Goal: Information Seeking & Learning: Find specific page/section

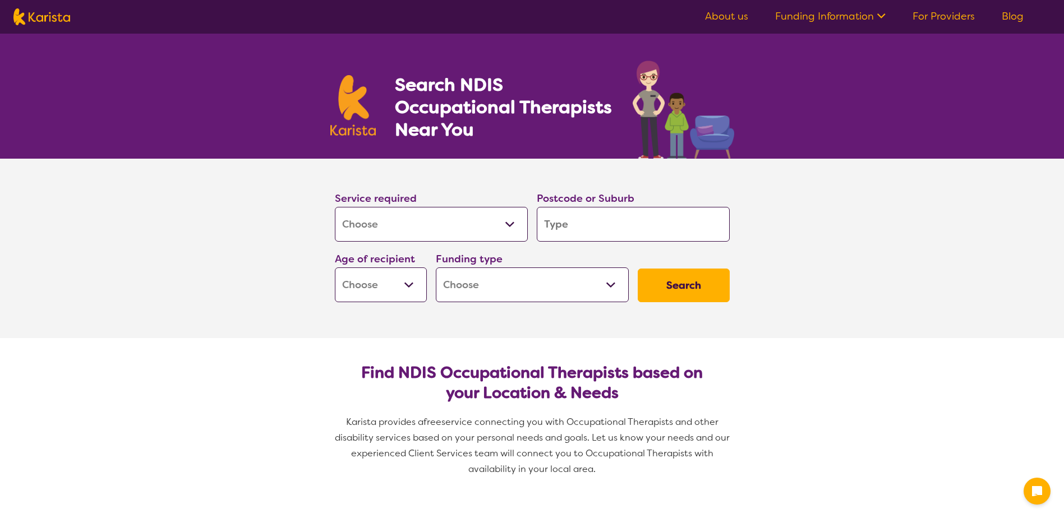
select select "[MEDICAL_DATA]"
click at [492, 232] on select "Allied Health Assistant Assessment ([MEDICAL_DATA] or [MEDICAL_DATA]) Behaviour…" at bounding box center [431, 224] width 193 height 35
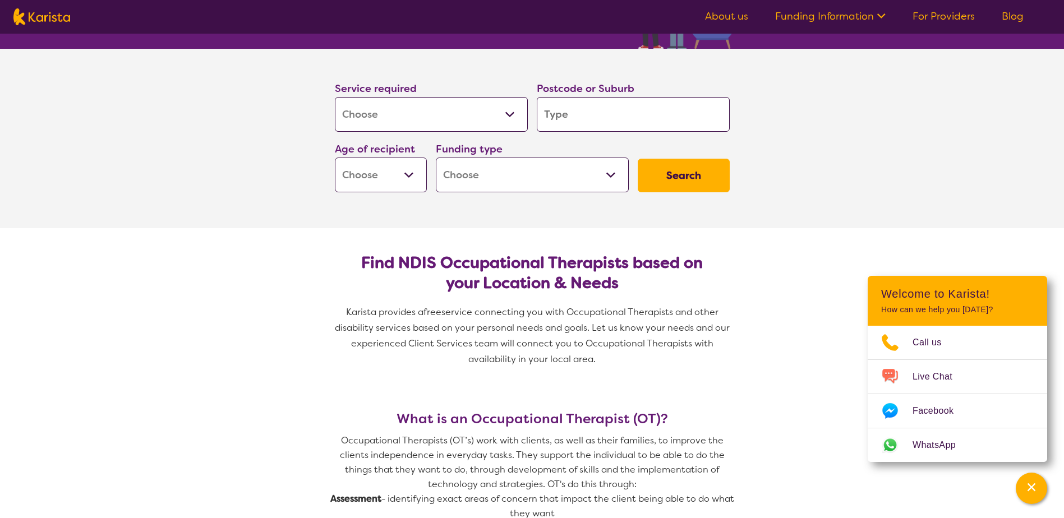
scroll to position [112, 0]
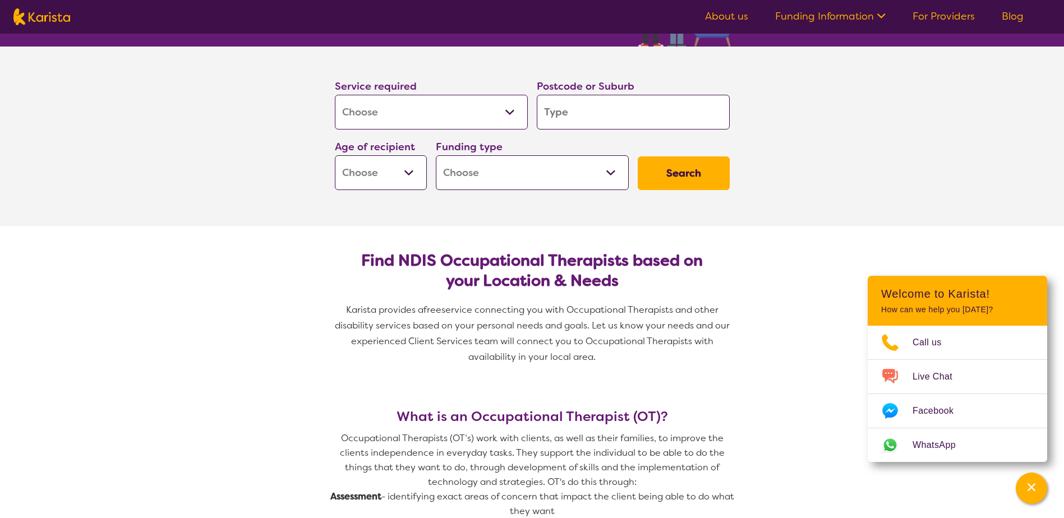
click at [407, 121] on select "Allied Health Assistant Assessment ([MEDICAL_DATA] or [MEDICAL_DATA]) Behaviour…" at bounding box center [431, 112] width 193 height 35
select select "[MEDICAL_DATA]"
click at [335, 95] on select "Allied Health Assistant Assessment ([MEDICAL_DATA] or [MEDICAL_DATA]) Behaviour…" at bounding box center [431, 112] width 193 height 35
select select "[MEDICAL_DATA]"
click at [478, 120] on select "Allied Health Assistant Assessment ([MEDICAL_DATA] or [MEDICAL_DATA]) Behaviour…" at bounding box center [431, 112] width 193 height 35
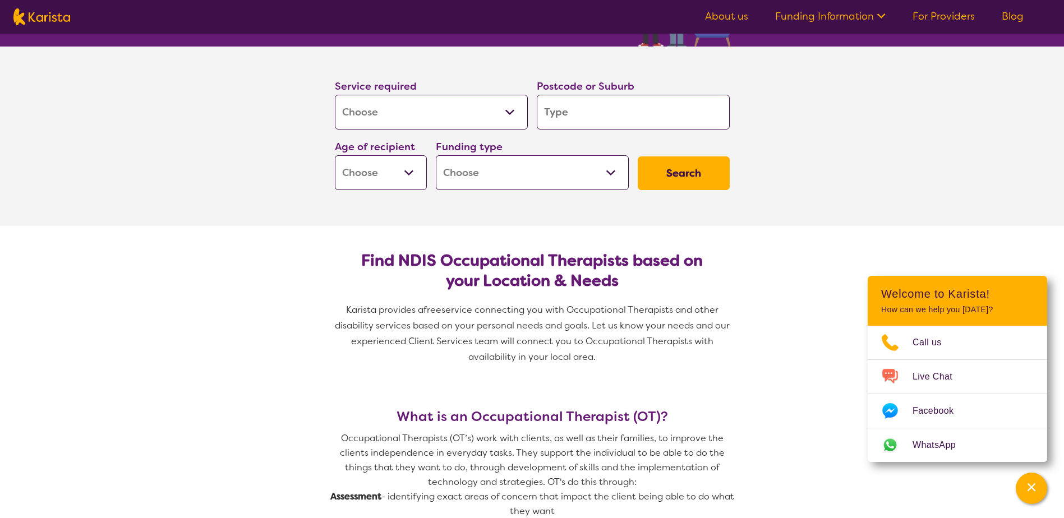
drag, startPoint x: 220, startPoint y: 265, endPoint x: 222, endPoint y: 259, distance: 7.1
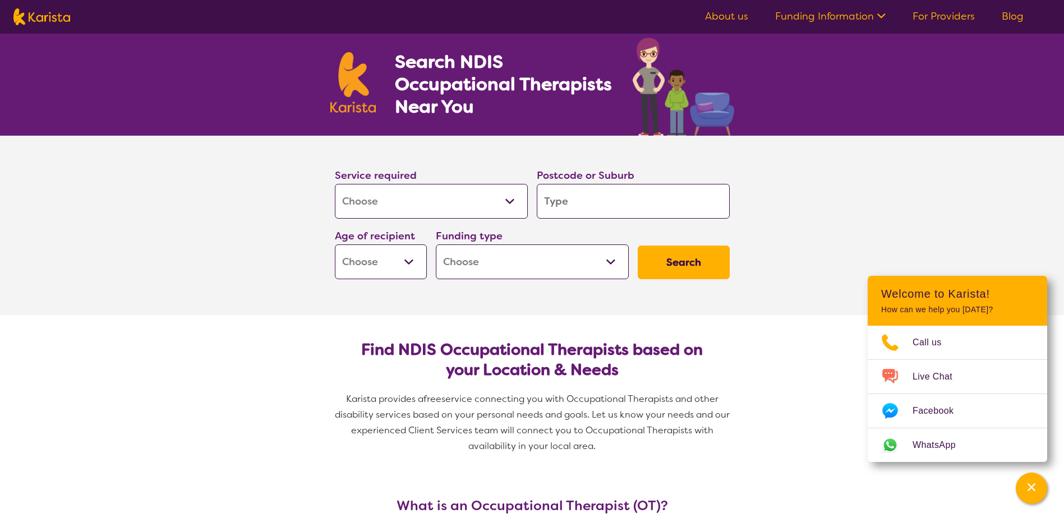
scroll to position [0, 0]
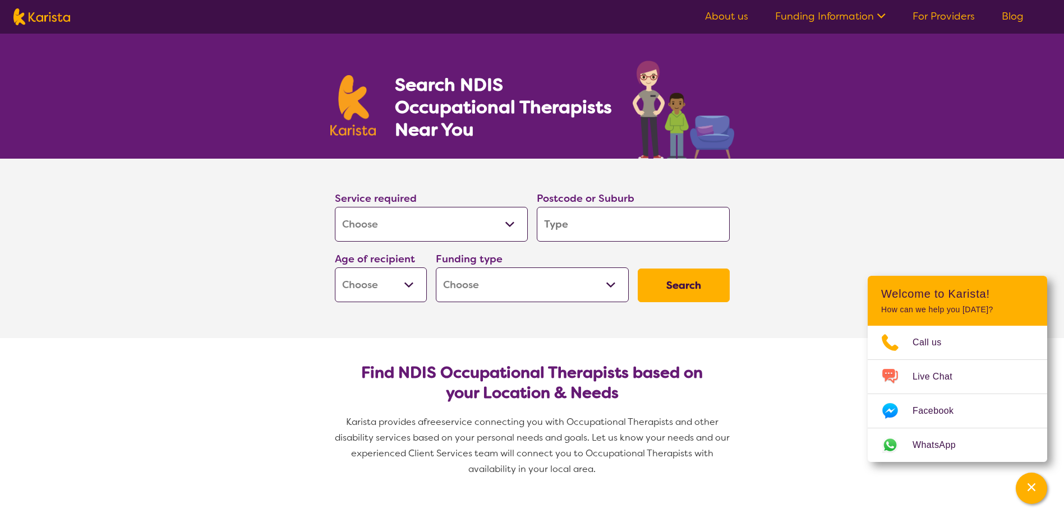
click at [34, 14] on img at bounding box center [41, 16] width 57 height 17
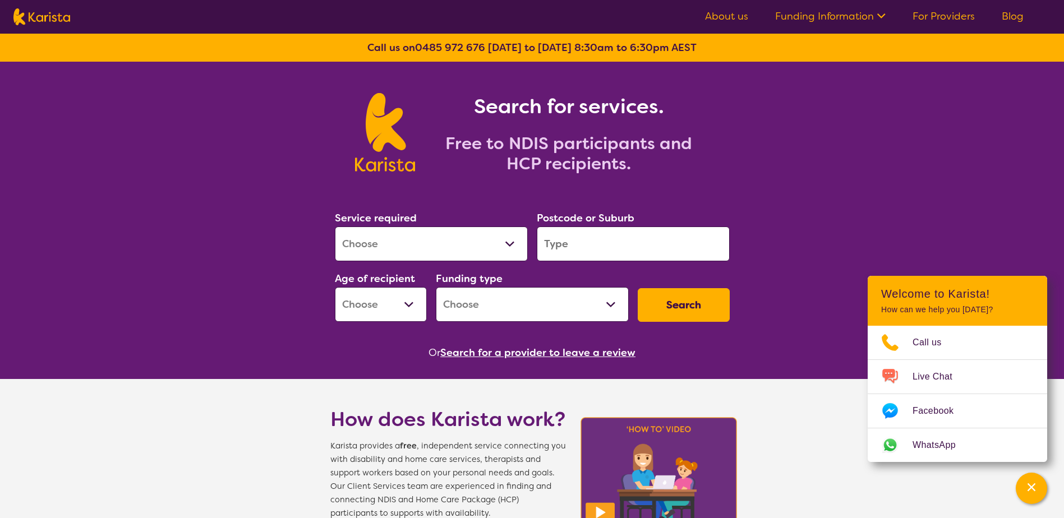
click at [469, 245] on select "Allied Health Assistant Assessment ([MEDICAL_DATA] or [MEDICAL_DATA]) Behaviour…" at bounding box center [431, 244] width 193 height 35
select select "[MEDICAL_DATA]"
click at [335, 227] on select "Allied Health Assistant Assessment ([MEDICAL_DATA] or [MEDICAL_DATA]) Behaviour…" at bounding box center [431, 244] width 193 height 35
click at [621, 265] on div "Postcode or Suburb" at bounding box center [633, 235] width 202 height 61
click at [623, 251] on input "search" at bounding box center [633, 244] width 193 height 35
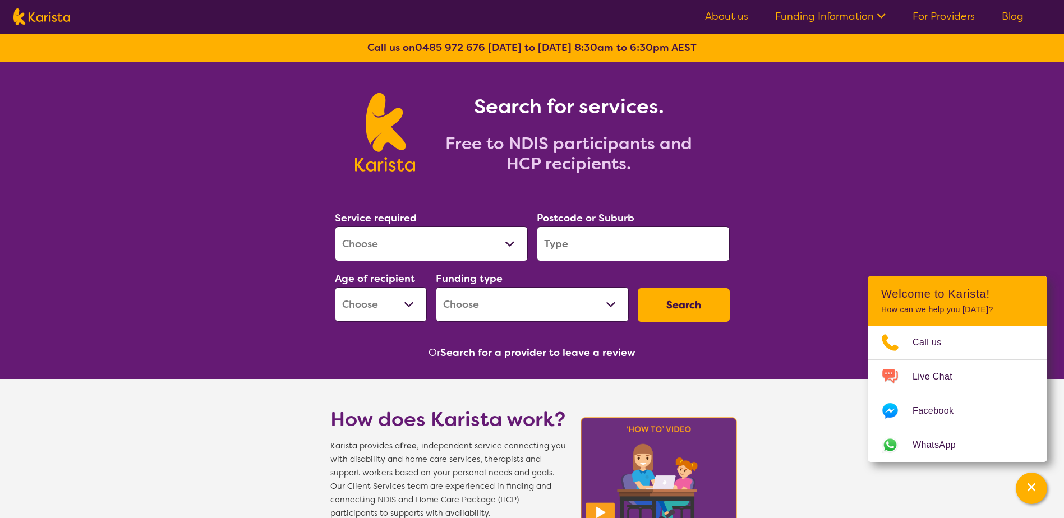
click at [618, 247] on input "search" at bounding box center [633, 244] width 193 height 35
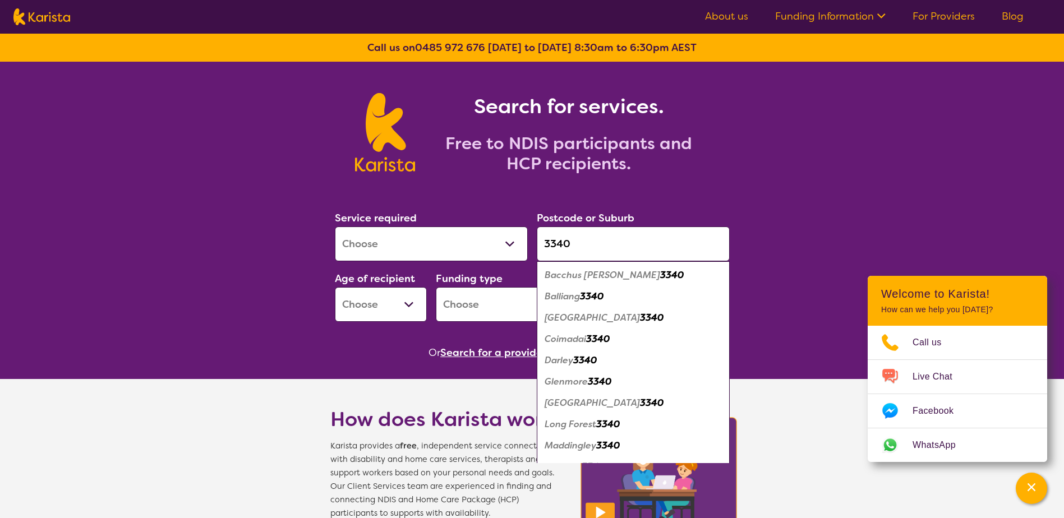
type input "3340"
click at [594, 440] on em "Maddingley" at bounding box center [571, 446] width 52 height 12
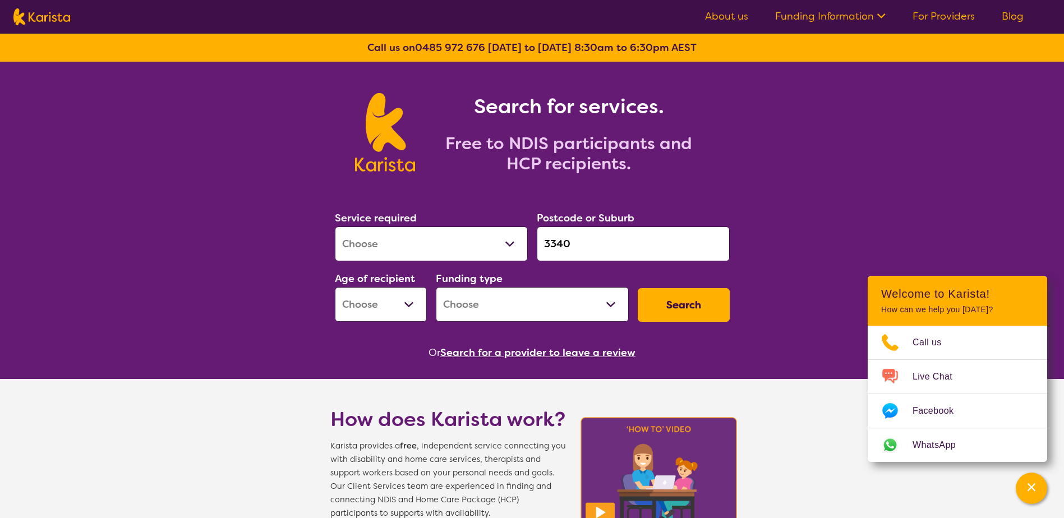
click at [383, 304] on select "Early Childhood - 0 to 9 Child - 10 to 11 Adolescent - 12 to 17 Adult - 18 to 6…" at bounding box center [381, 304] width 92 height 35
select select "AD"
click at [335, 287] on select "Early Childhood - 0 to 9 Child - 10 to 11 Adolescent - 12 to 17 Adult - 18 to 6…" at bounding box center [381, 304] width 92 height 35
click at [537, 308] on select "Home Care Package (HCP) National Disability Insurance Scheme (NDIS) I don't know" at bounding box center [532, 304] width 193 height 35
select select "NDIS"
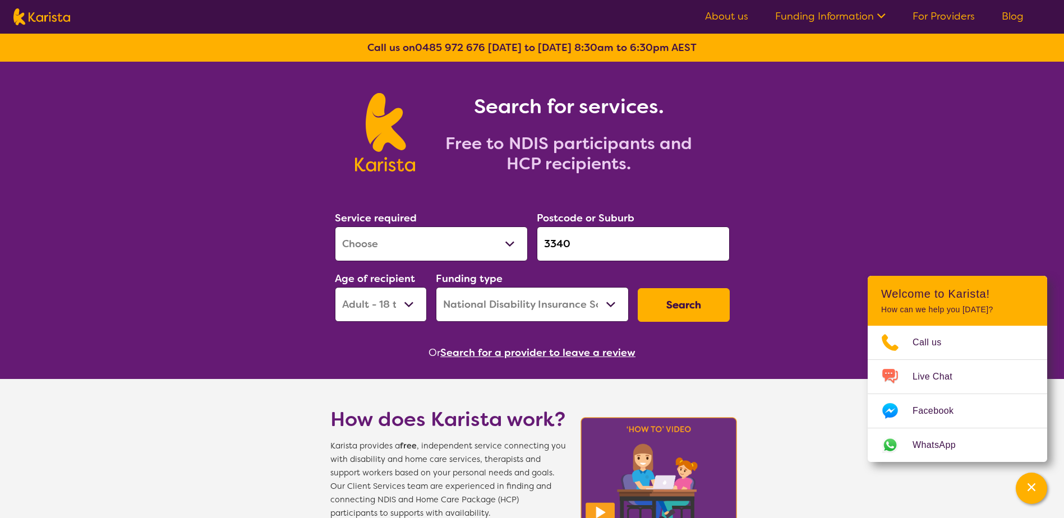
click at [436, 287] on select "Home Care Package (HCP) National Disability Insurance Scheme (NDIS) I don't know" at bounding box center [532, 304] width 193 height 35
click at [692, 304] on button "Search" at bounding box center [684, 305] width 92 height 34
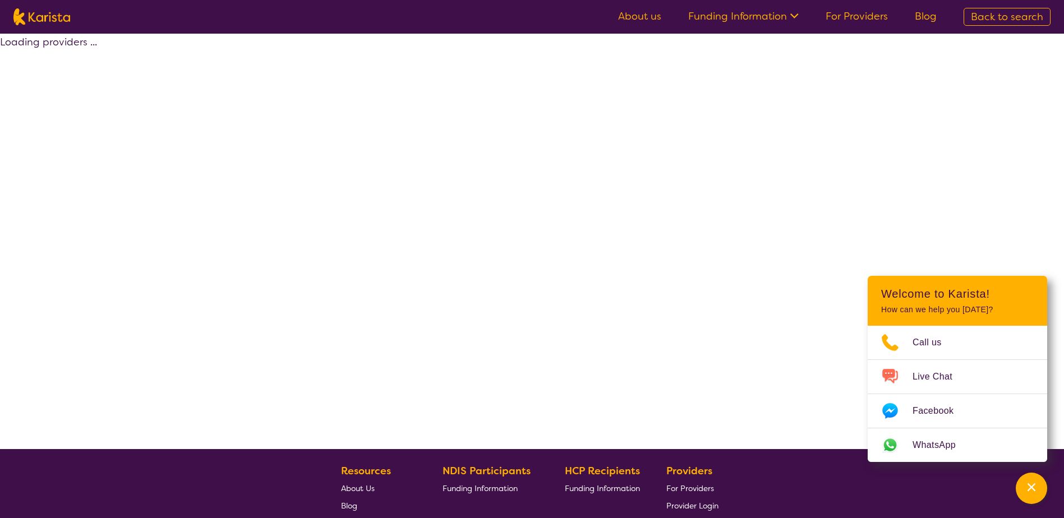
select select "by_score"
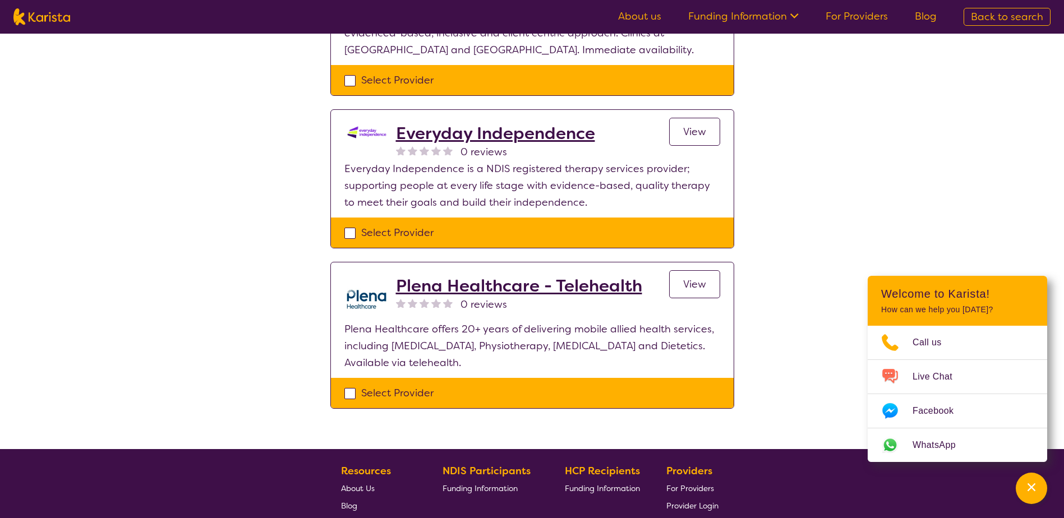
scroll to position [224, 0]
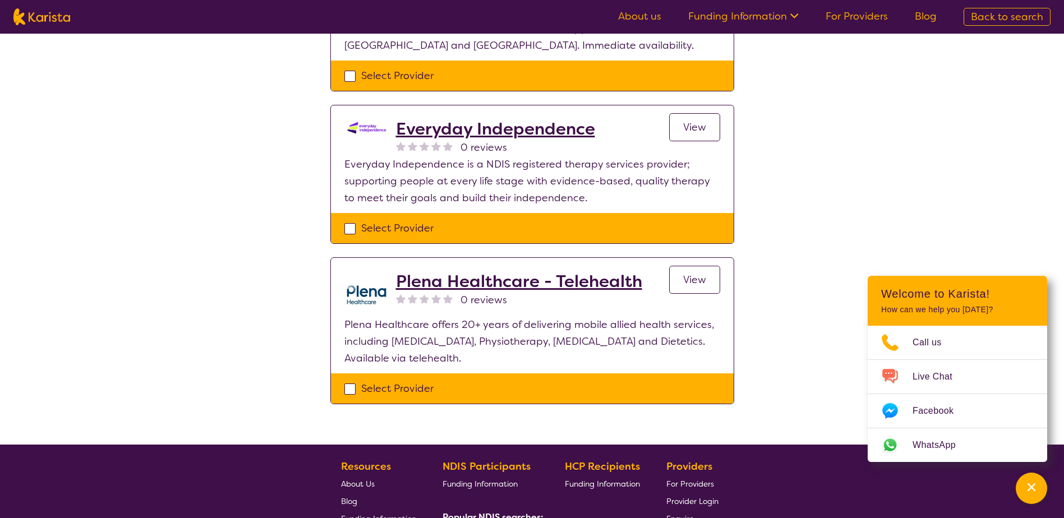
select select "[MEDICAL_DATA]"
select select "AD"
select select "NDIS"
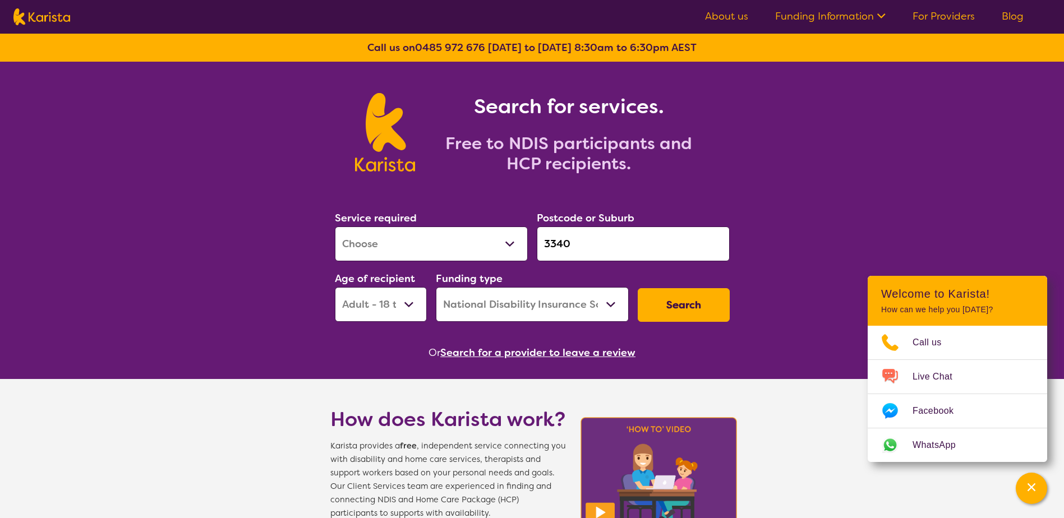
select select "[MEDICAL_DATA]"
select select "AD"
select select "NDIS"
select select "[MEDICAL_DATA]"
select select "AD"
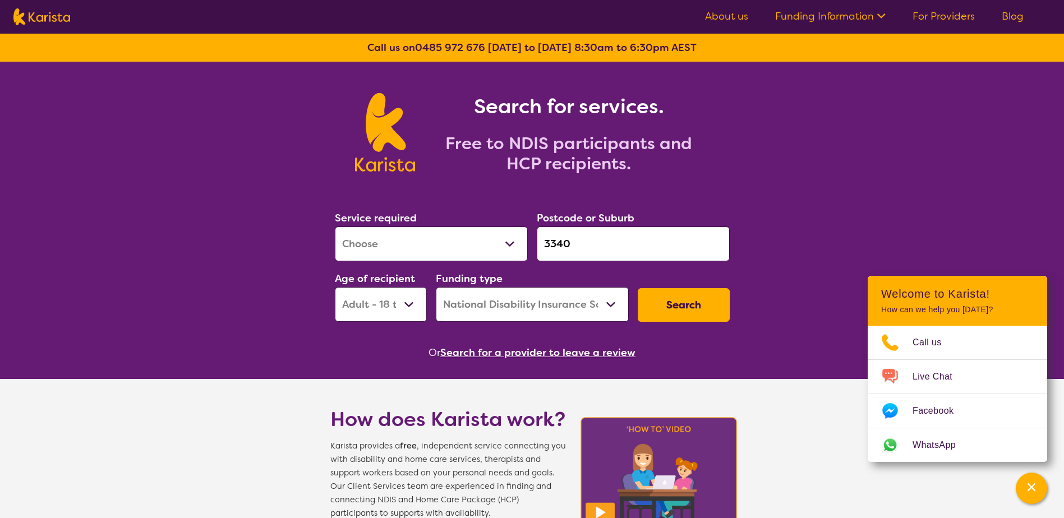
select select "NDIS"
